Goal: Book appointment/travel/reservation

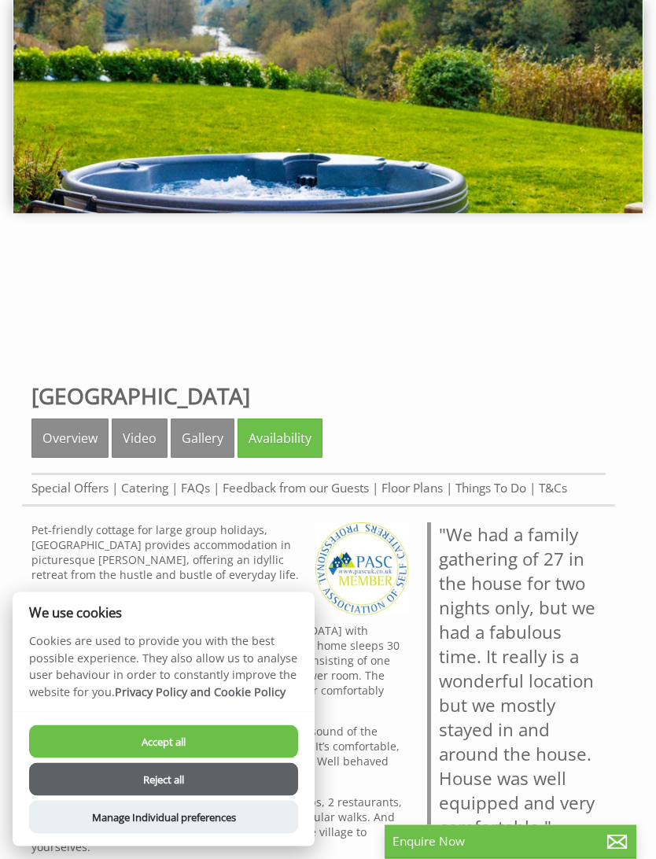
scroll to position [150, 0]
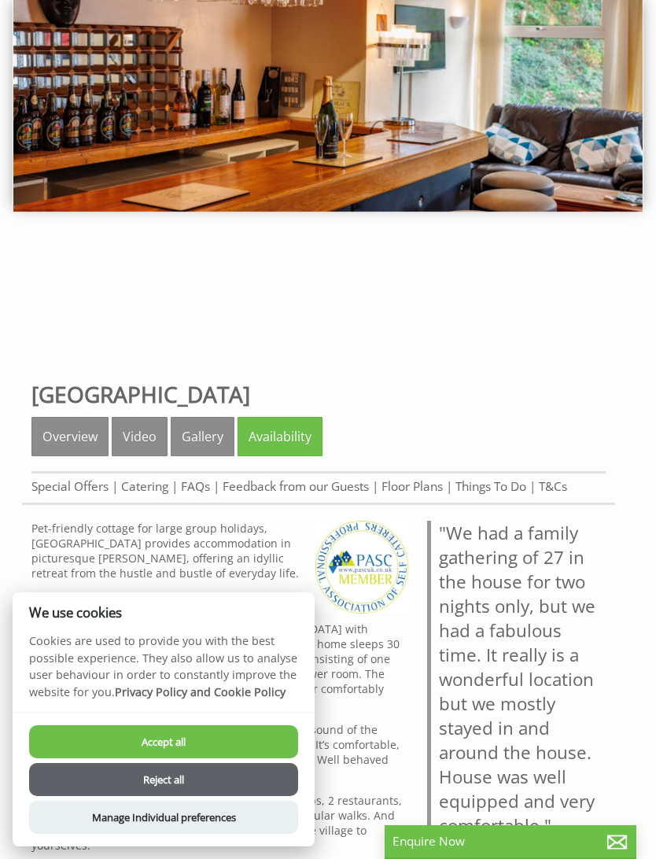
click at [69, 441] on link "Overview" at bounding box center [69, 436] width 77 height 39
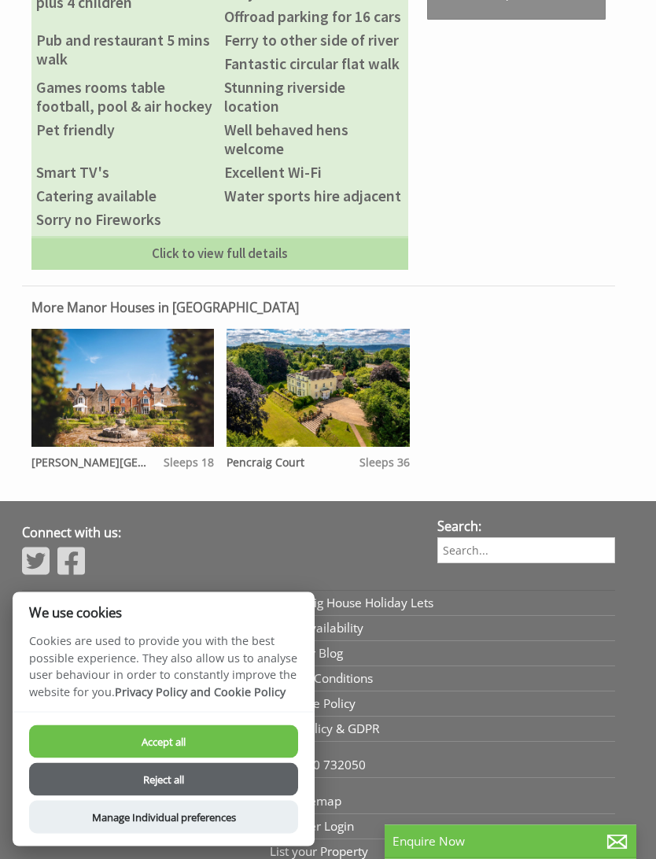
scroll to position [1084, 0]
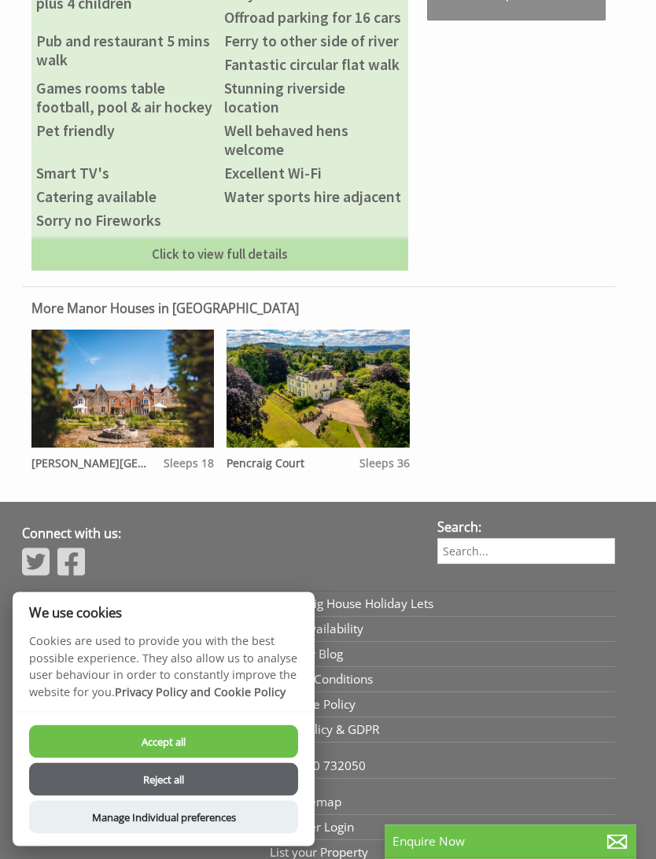
click at [234, 270] on link "Click to view full details" at bounding box center [219, 255] width 377 height 34
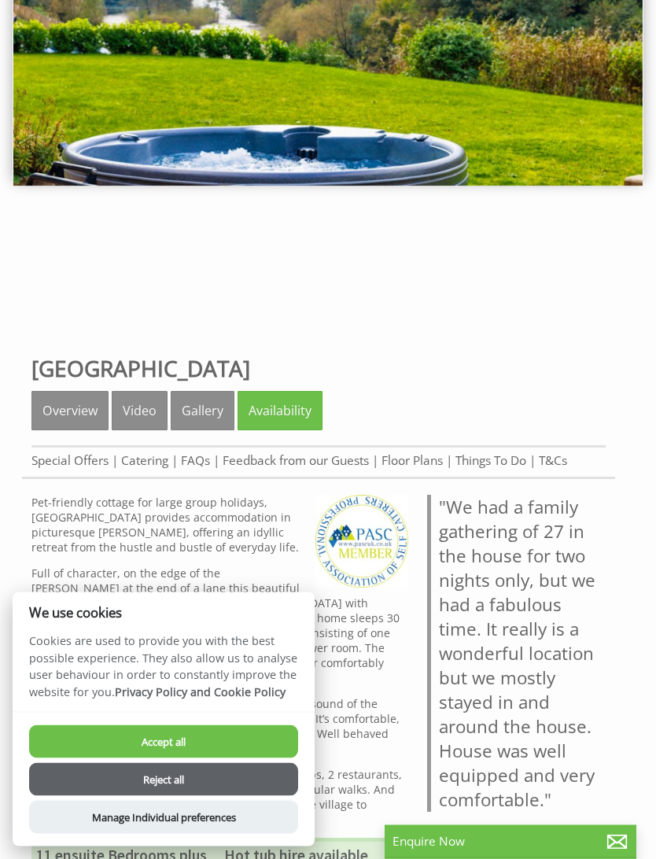
scroll to position [177, 0]
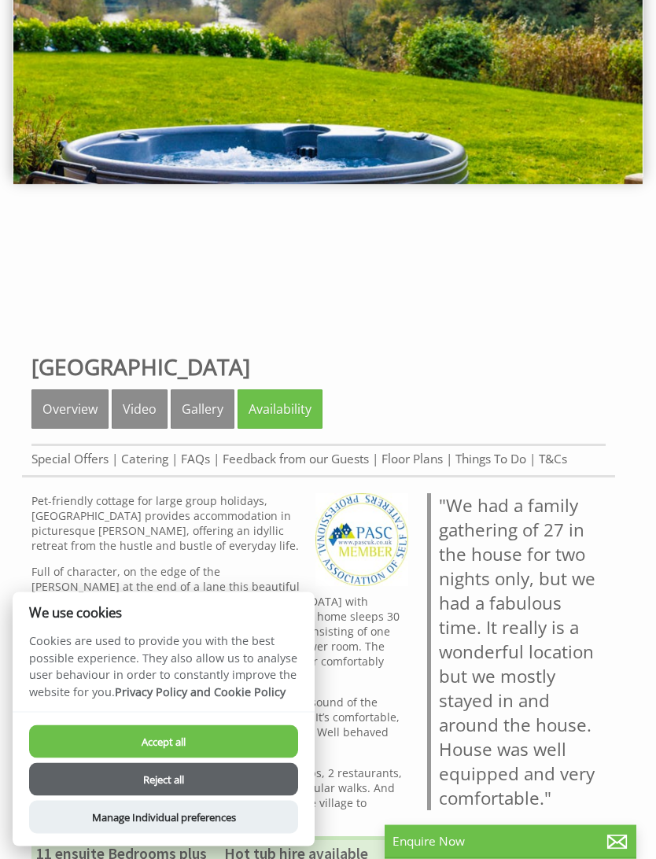
click at [205, 408] on link "Gallery" at bounding box center [203, 409] width 64 height 39
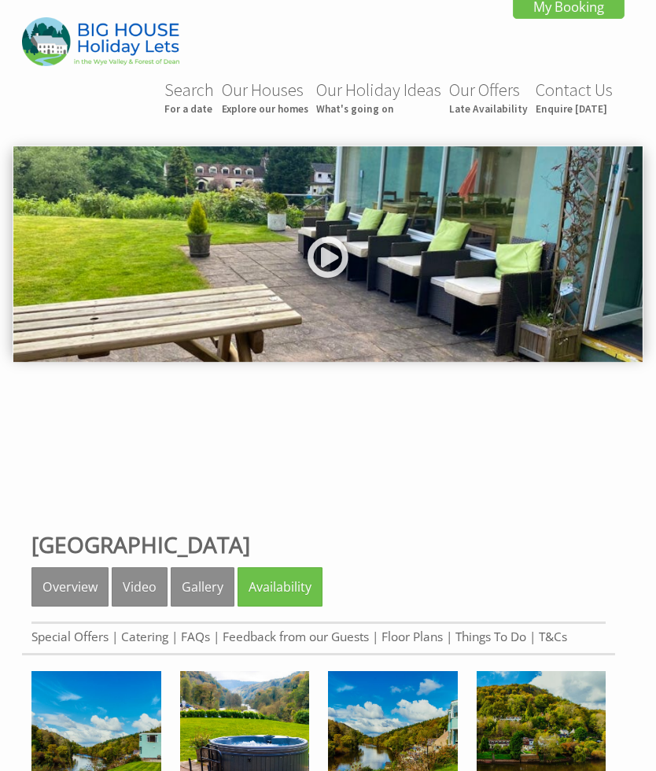
click at [345, 260] on link at bounding box center [327, 263] width 47 height 65
